Goal: Information Seeking & Learning: Learn about a topic

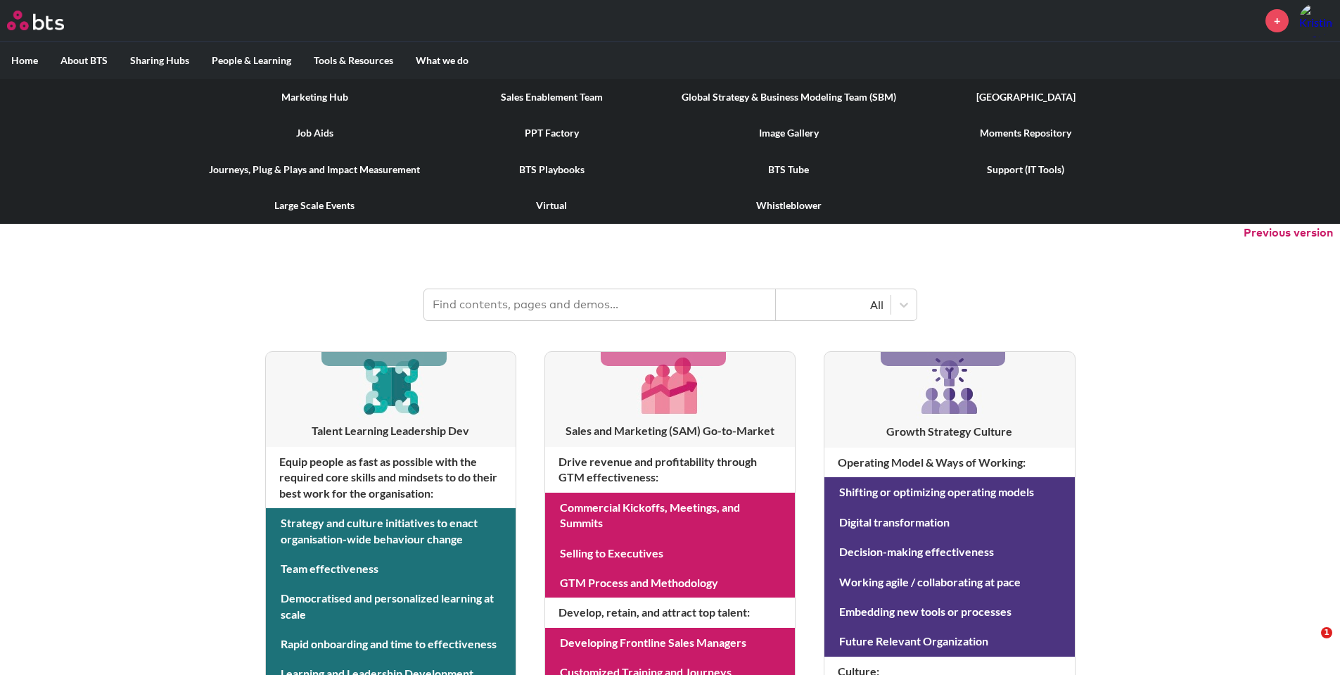
click at [338, 96] on link "Marketing Hub" at bounding box center [314, 97] width 237 height 37
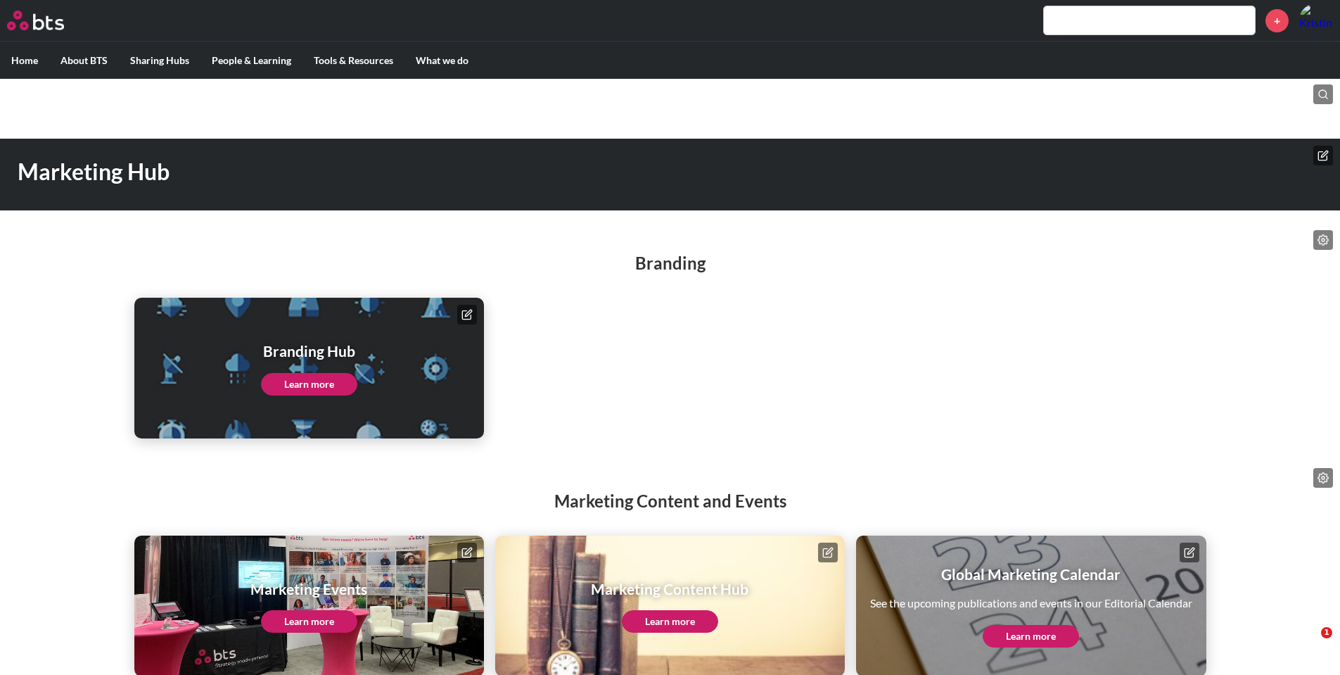
click at [320, 376] on link "Learn more" at bounding box center [309, 384] width 96 height 23
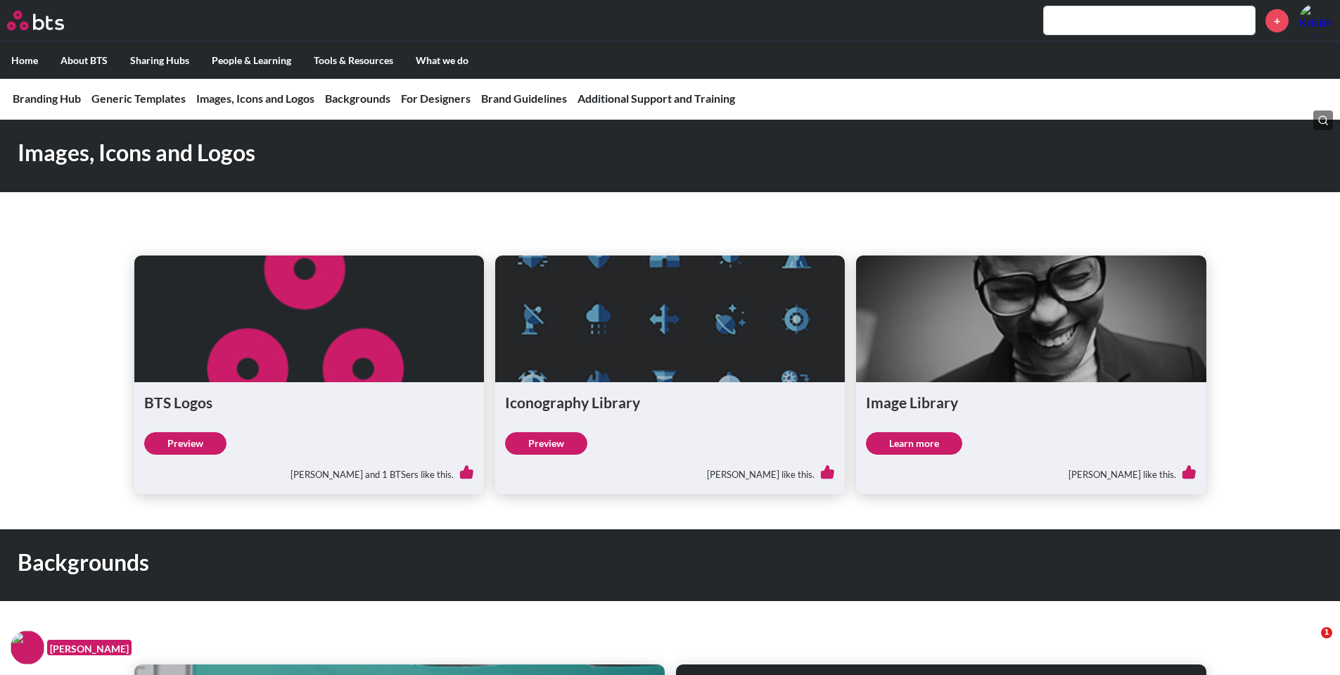
scroll to position [1055, 0]
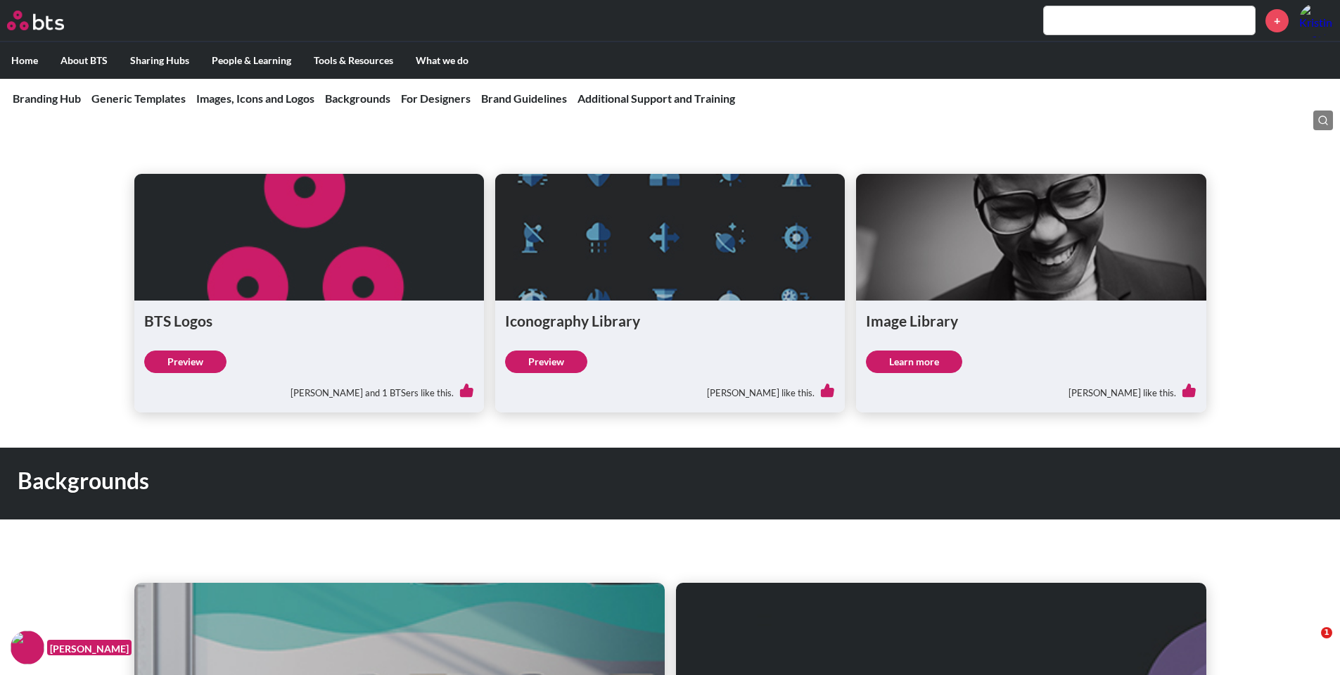
click at [186, 365] on link "Preview" at bounding box center [185, 361] width 82 height 23
